Goal: Find contact information: Obtain details needed to contact an individual or organization

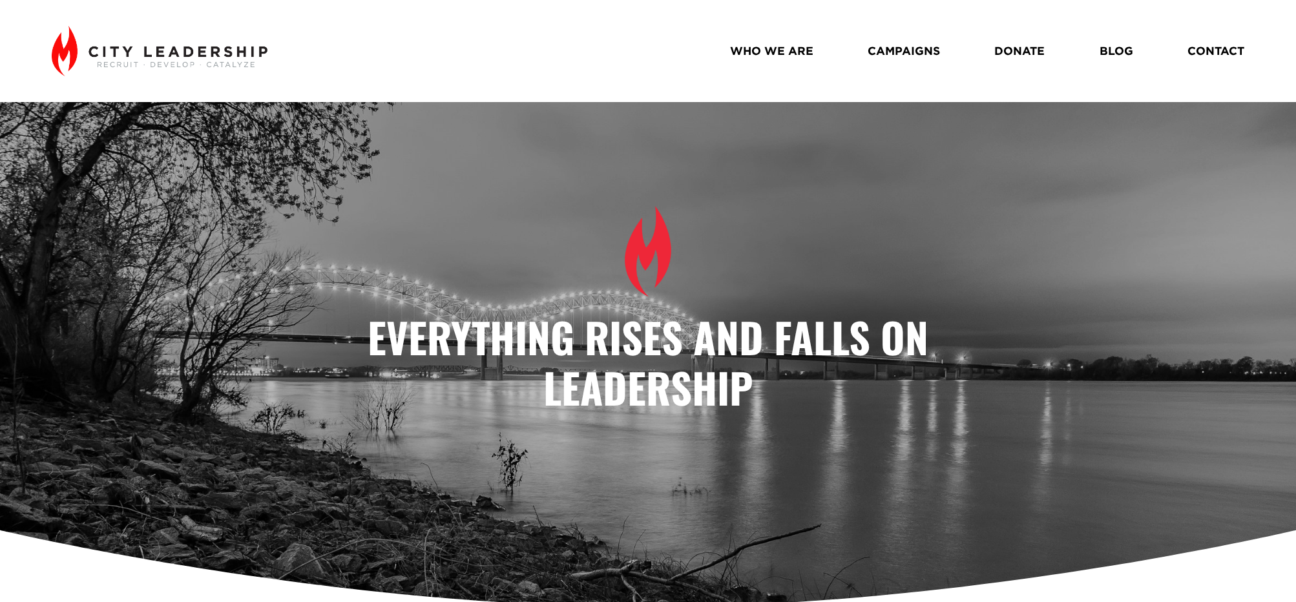
click at [1214, 54] on link "CONTACT" at bounding box center [1216, 51] width 57 height 23
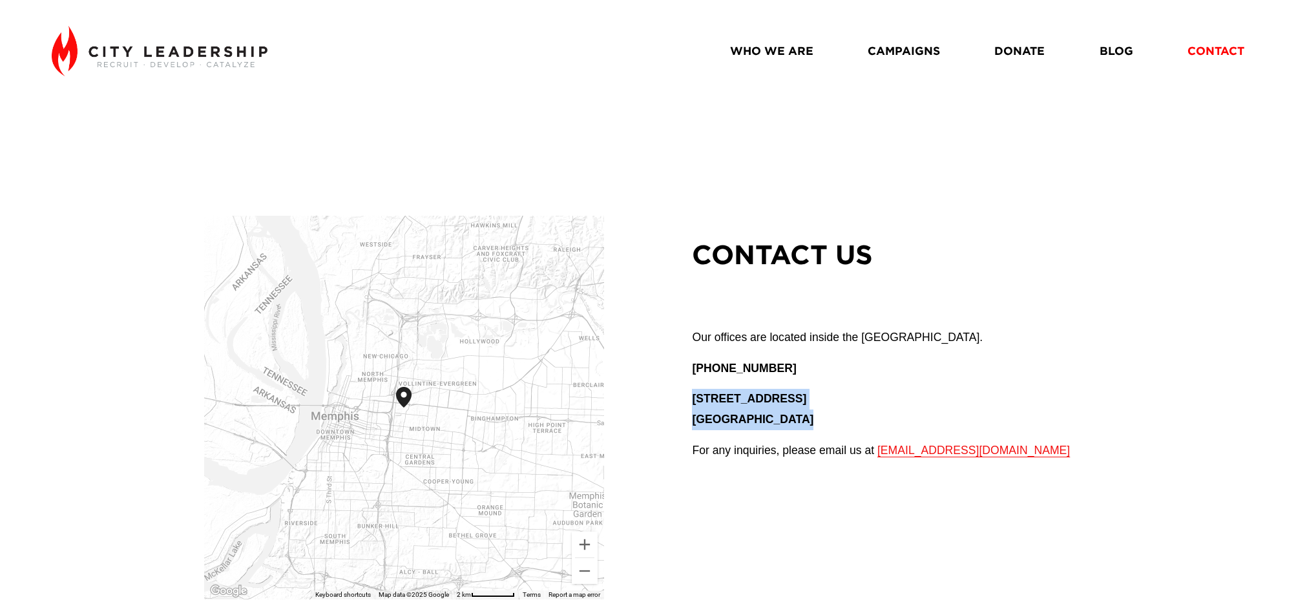
drag, startPoint x: 695, startPoint y: 399, endPoint x: 825, endPoint y: 421, distance: 131.9
click at [825, 421] on p "1350 Concourse Ave, Suite 463 Memphis, TN 38104" at bounding box center [912, 409] width 440 height 41
copy p "1350 Concourse Ave, Suite 463 Memphis, TN 38104"
click at [770, 48] on link "WHO WE ARE" at bounding box center [771, 51] width 83 height 23
